Goal: Transaction & Acquisition: Purchase product/service

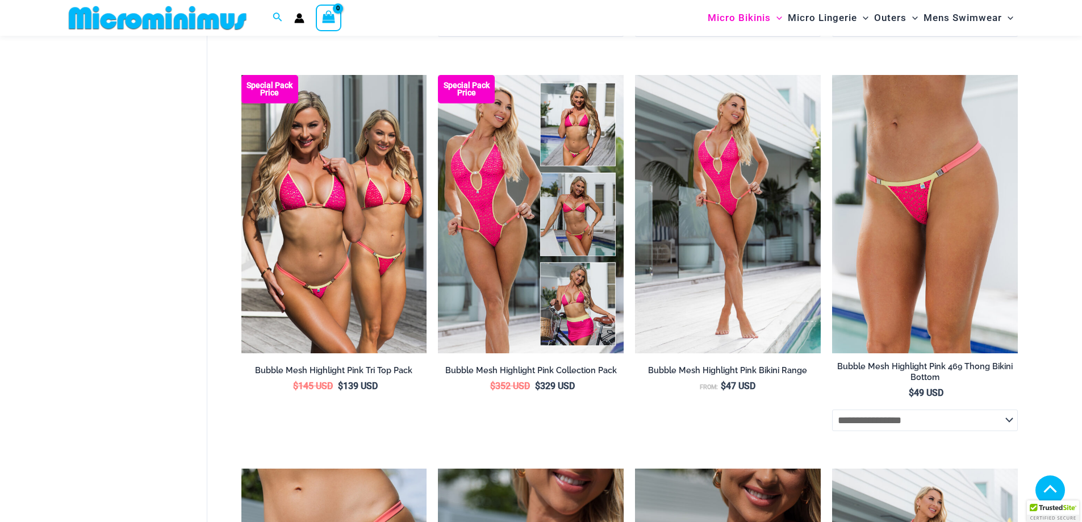
scroll to position [1353, 0]
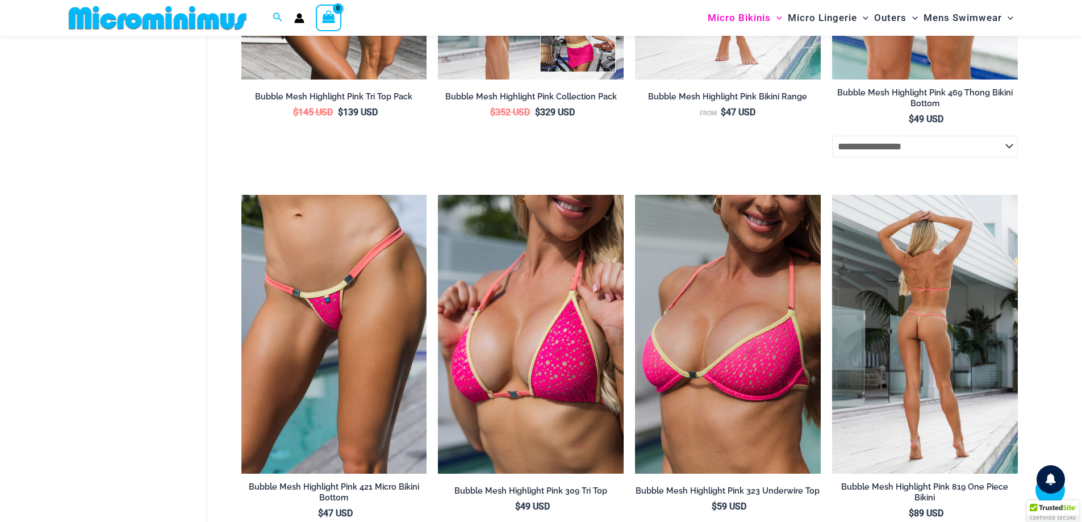
click at [911, 347] on img at bounding box center [925, 334] width 186 height 278
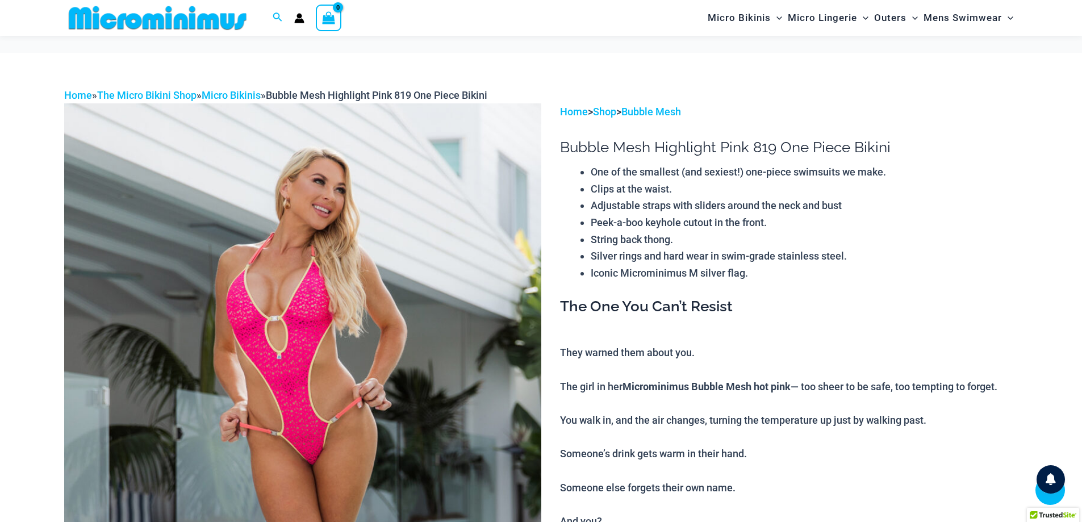
scroll to position [676, 0]
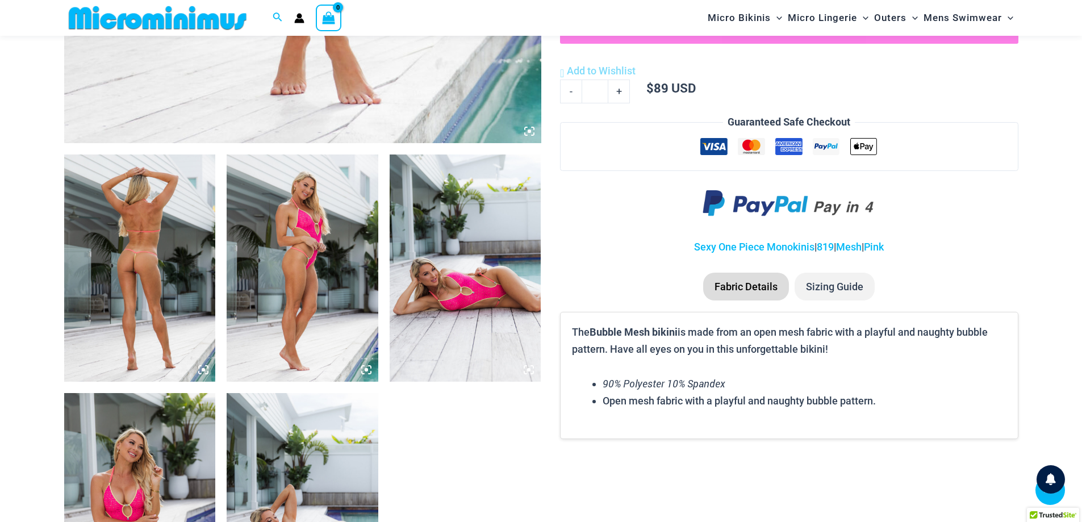
click at [201, 366] on icon at bounding box center [200, 367] width 2 height 2
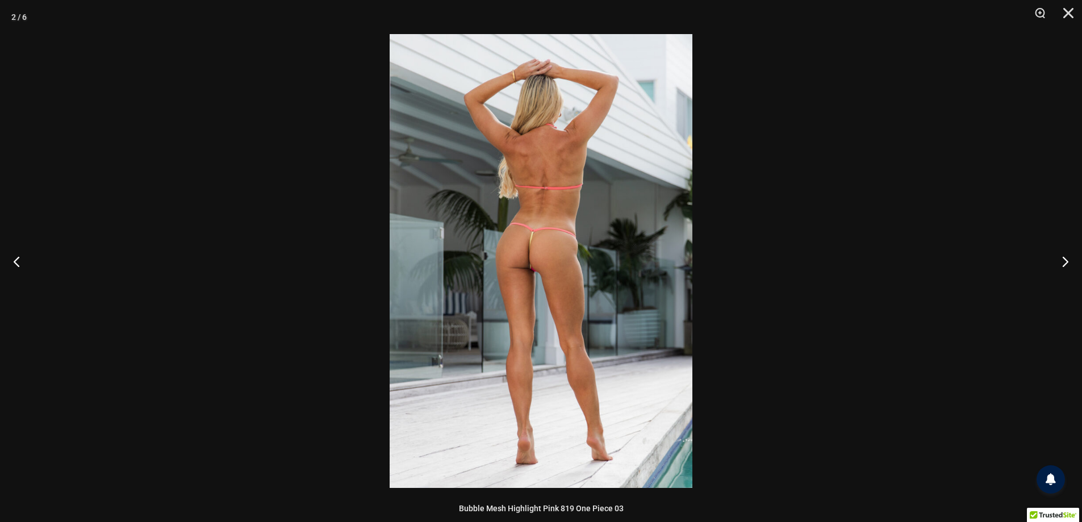
click at [604, 294] on img at bounding box center [541, 261] width 303 height 454
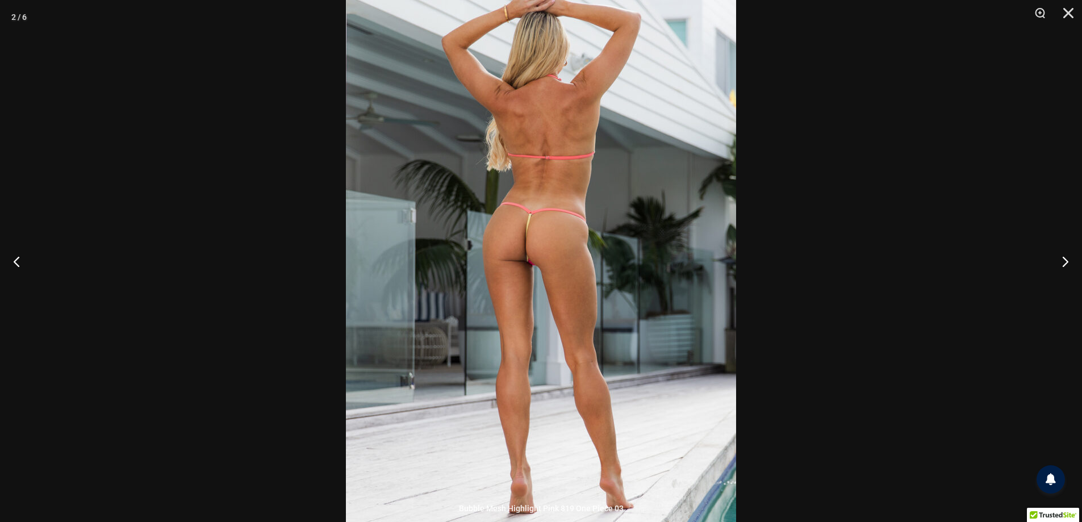
click at [608, 294] on img at bounding box center [541, 251] width 390 height 585
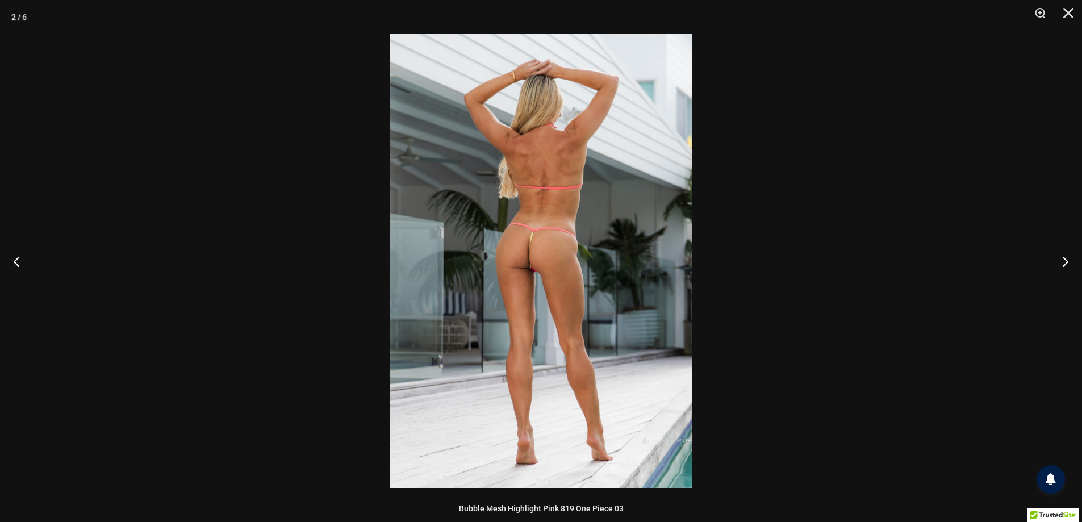
click at [608, 294] on img at bounding box center [541, 261] width 303 height 454
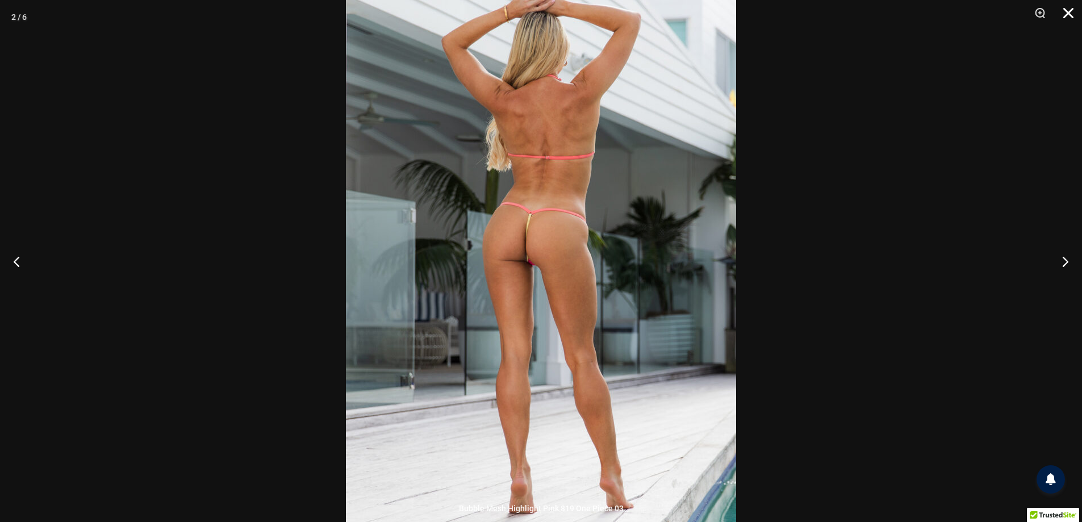
click at [1066, 7] on button "Close" at bounding box center [1064, 17] width 28 height 34
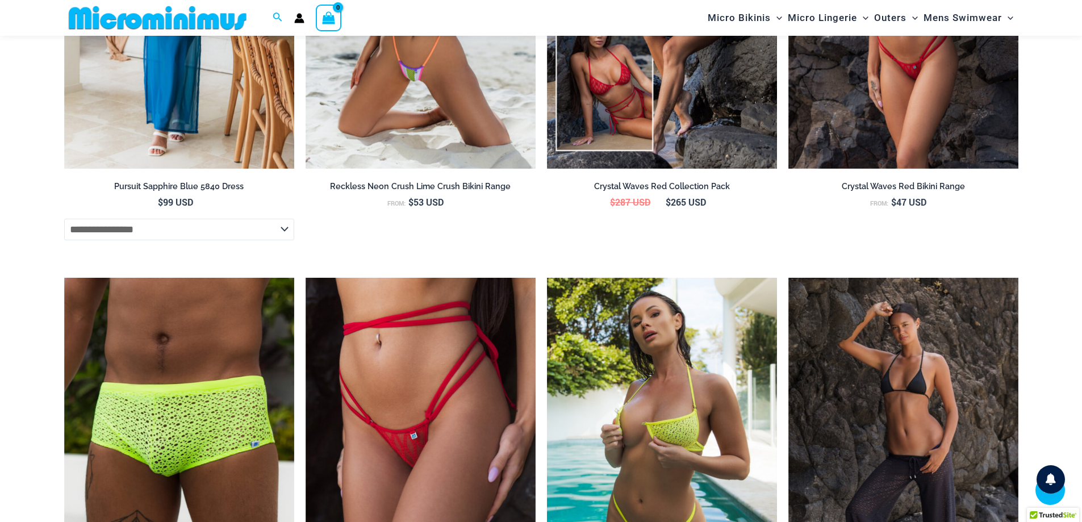
scroll to position [2606, 0]
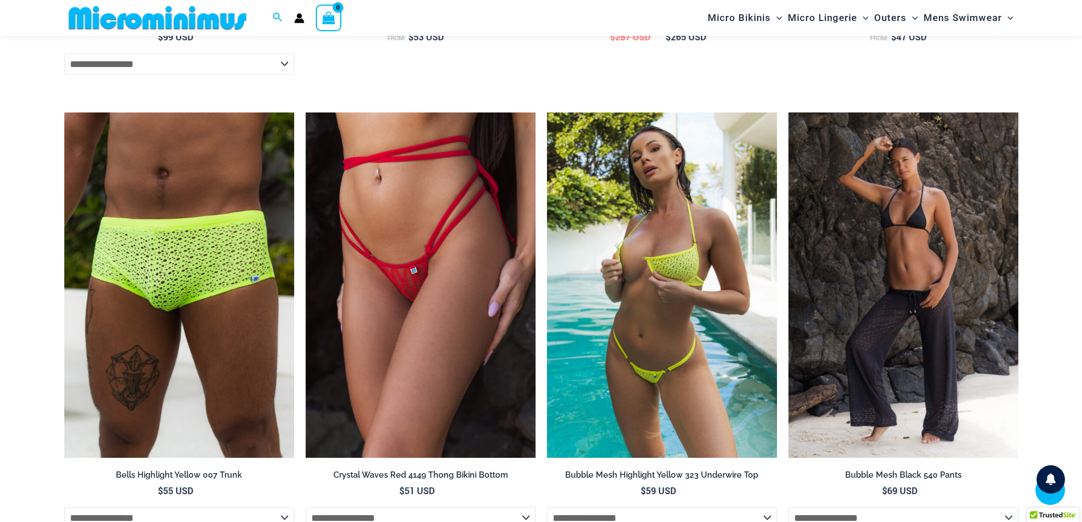
click at [637, 238] on img at bounding box center [662, 284] width 230 height 345
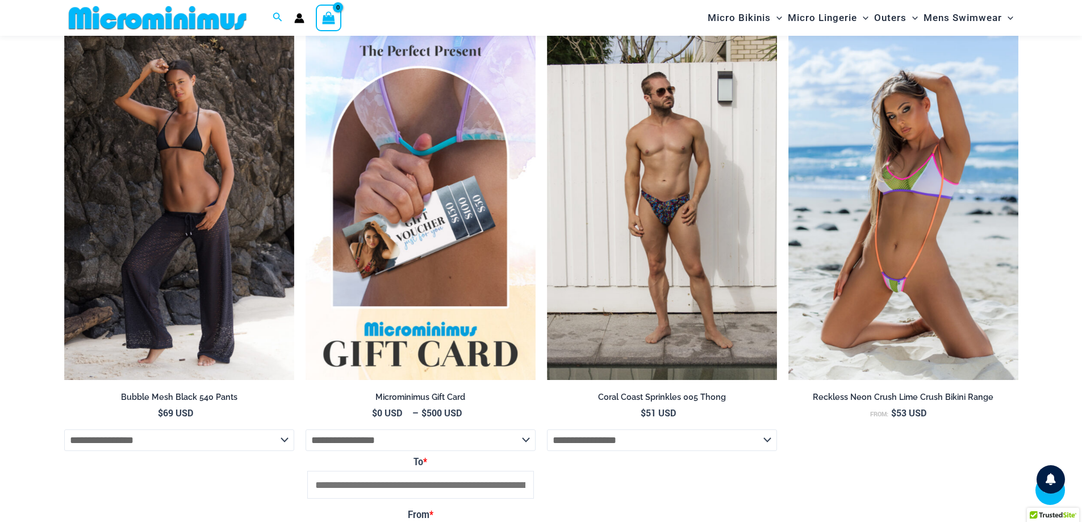
scroll to position [2725, 0]
